Goal: Navigation & Orientation: Find specific page/section

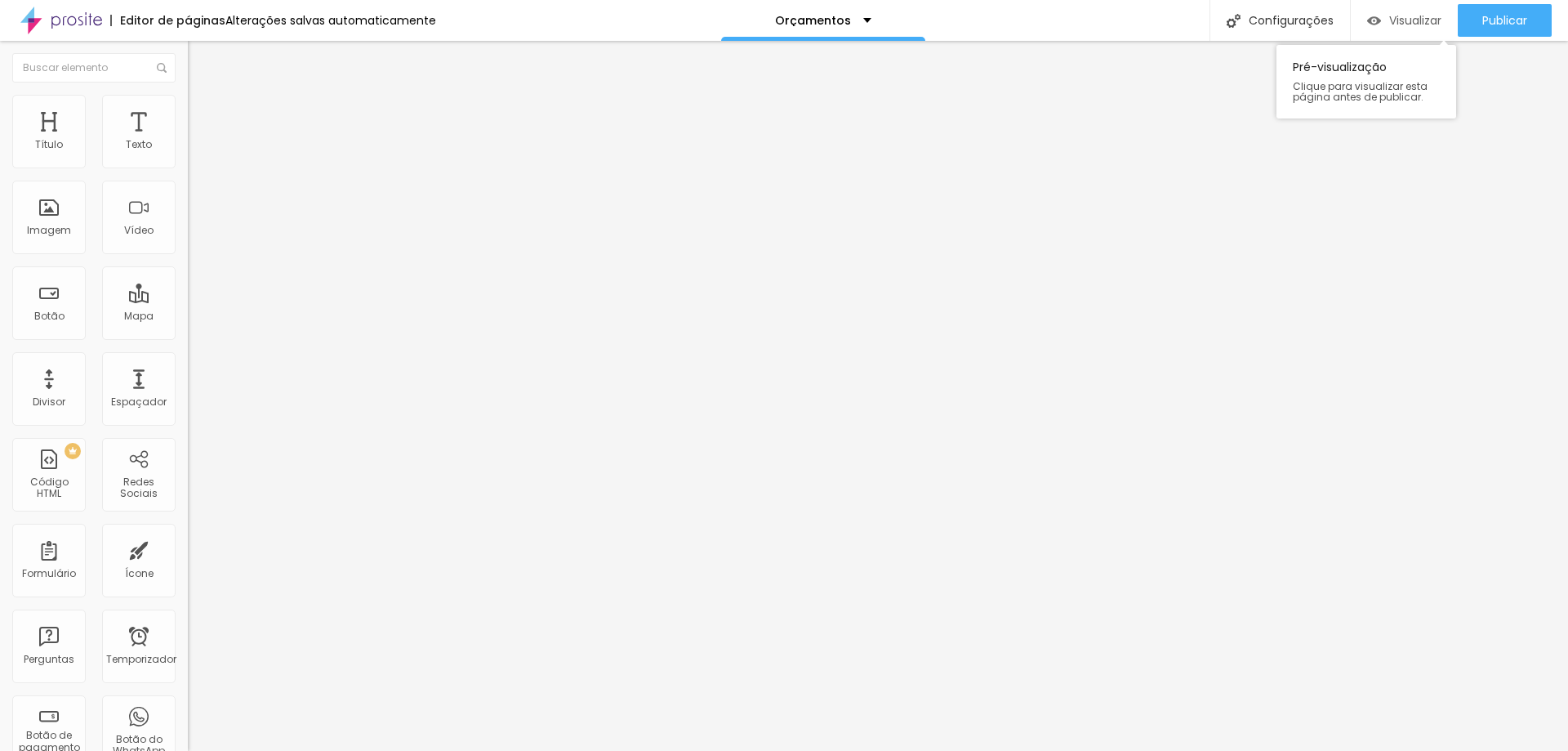
click at [1413, 32] on div "Visualizar" at bounding box center [1404, 20] width 74 height 33
click at [1393, 10] on div "Visualizar" at bounding box center [1404, 20] width 74 height 33
click at [1376, 13] on div "Visualizar" at bounding box center [1404, 20] width 74 height 33
click at [1416, 13] on font "Visualizar" at bounding box center [1415, 21] width 52 height 17
click at [849, 19] on div "Orçamentos" at bounding box center [823, 21] width 97 height 12
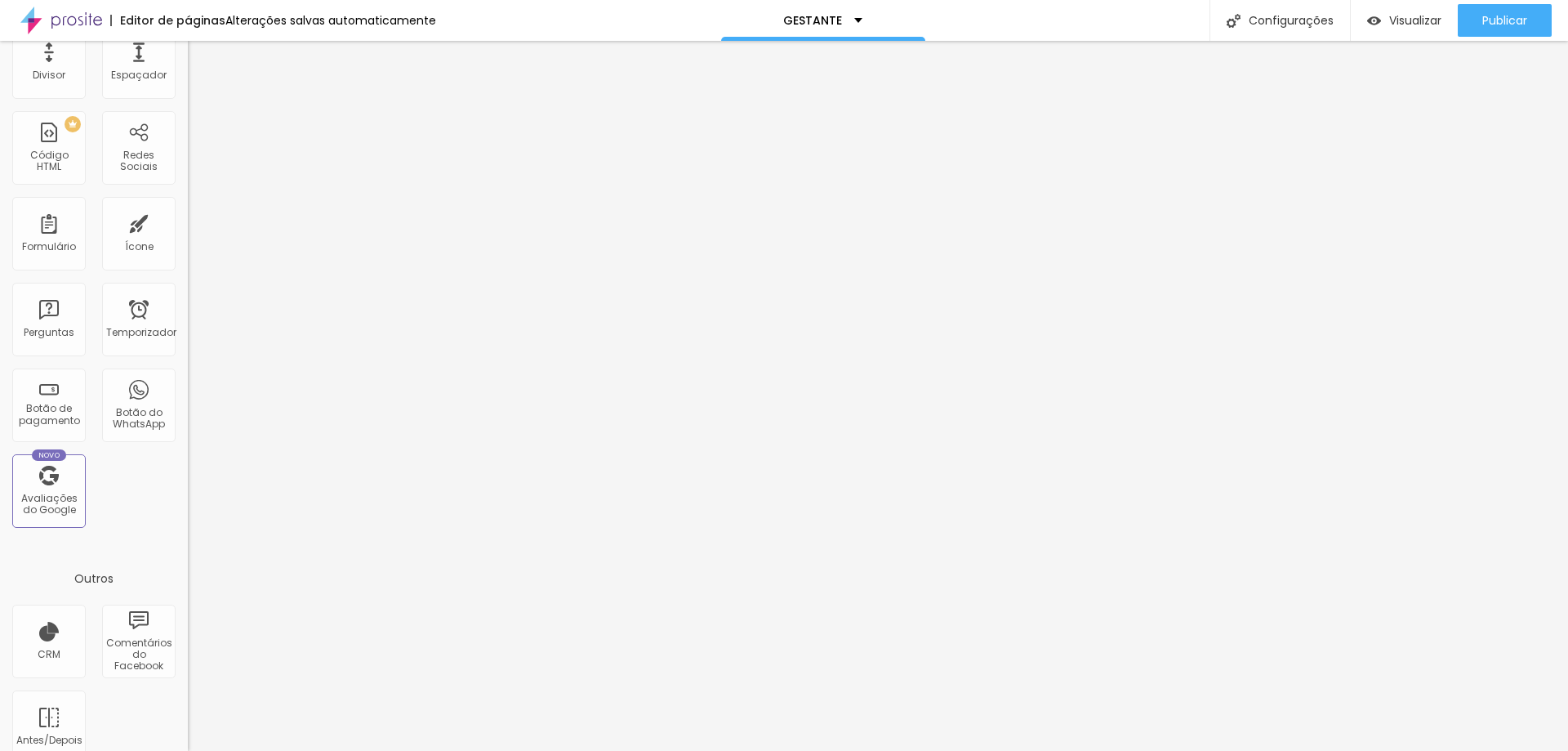
scroll to position [352, 0]
